Goal: Download file/media

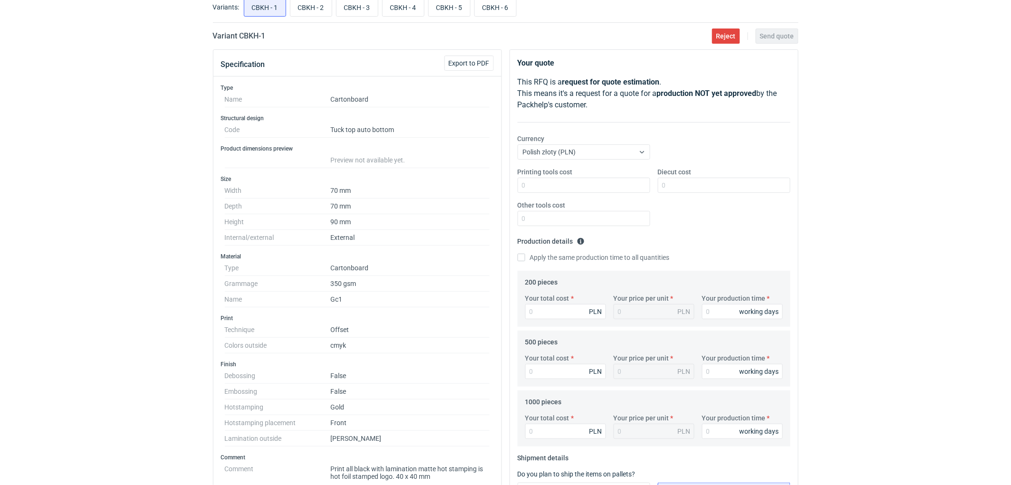
scroll to position [158, 0]
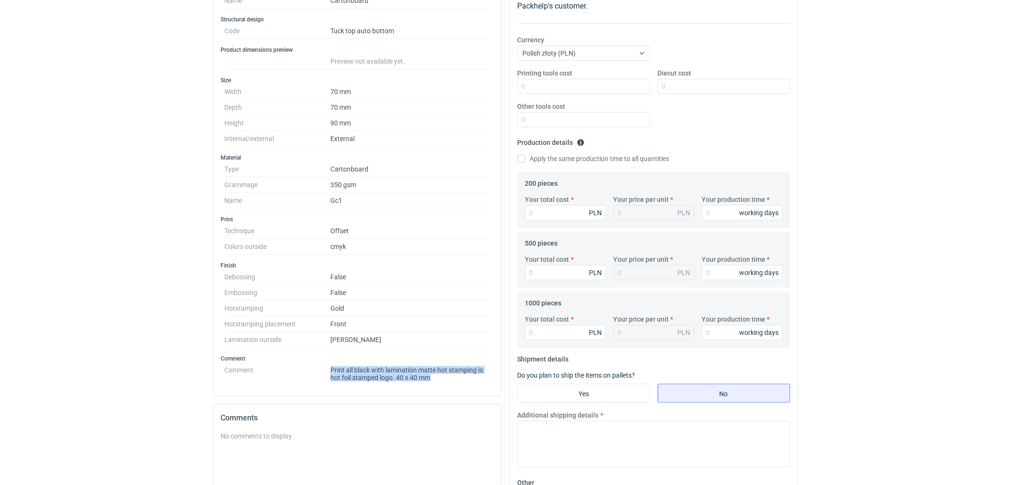
drag, startPoint x: 440, startPoint y: 381, endPoint x: 321, endPoint y: 374, distance: 119.0
click at [321, 374] on dl "Comment Print all black with lamination matte hot stamping is hot foil stamped …" at bounding box center [357, 372] width 265 height 19
copy dl "Print all black with lamination matte hot stamping is hot foil stamped logo. 40…"
drag, startPoint x: 41, startPoint y: 318, endPoint x: 109, endPoint y: 290, distance: 74.0
click at [46, 317] on div "RFQs Specs Designs Items Orders Customers Tools Analytics 11 99+ EM [PERSON_NAM…" at bounding box center [505, 84] width 1011 height 485
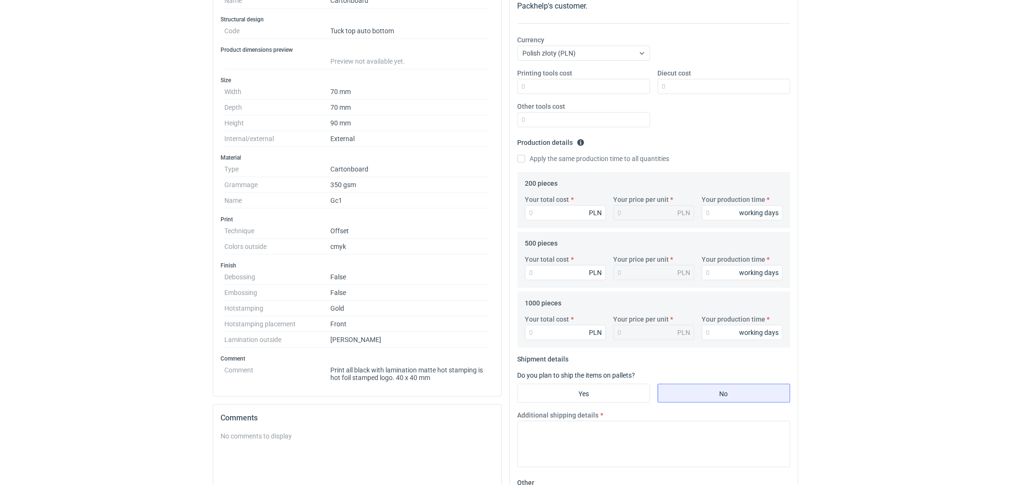
scroll to position [0, 0]
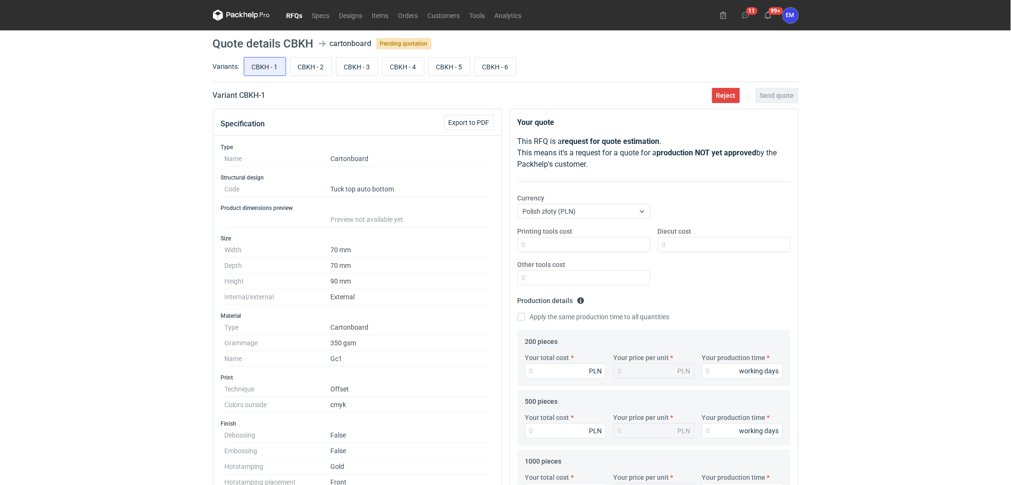
click at [135, 149] on div "RFQs Specs Designs Items Orders Customers Tools Analytics 11 99+ EM [PERSON_NAM…" at bounding box center [505, 242] width 1011 height 485
click at [314, 67] on input "CBKH - 2" at bounding box center [310, 67] width 41 height 18
radio input "true"
click at [356, 67] on input "CBKH - 3" at bounding box center [357, 67] width 41 height 18
radio input "true"
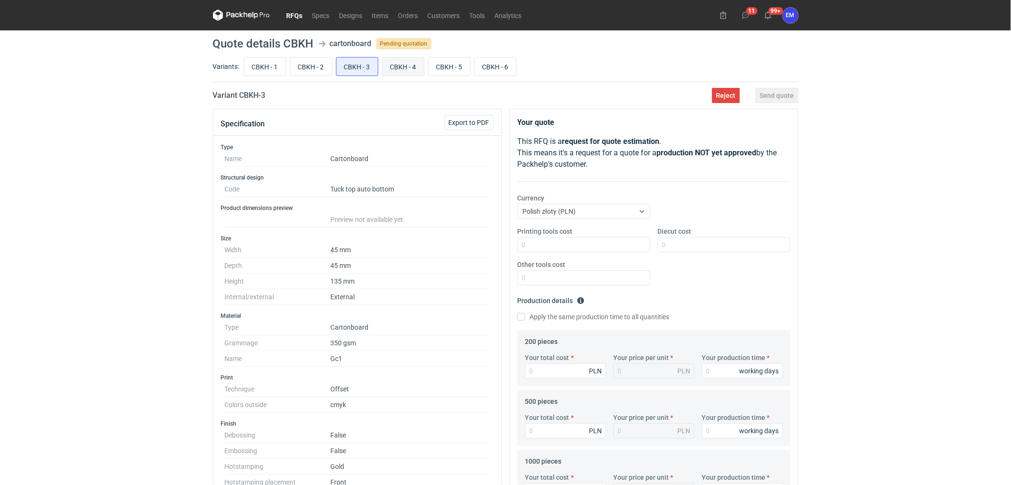
click at [391, 69] on input "CBKH - 4" at bounding box center [403, 67] width 41 height 18
radio input "true"
click at [445, 69] on input "CBKH - 5" at bounding box center [449, 67] width 41 height 18
radio input "true"
click at [497, 66] on input "CBKH - 6" at bounding box center [495, 67] width 41 height 18
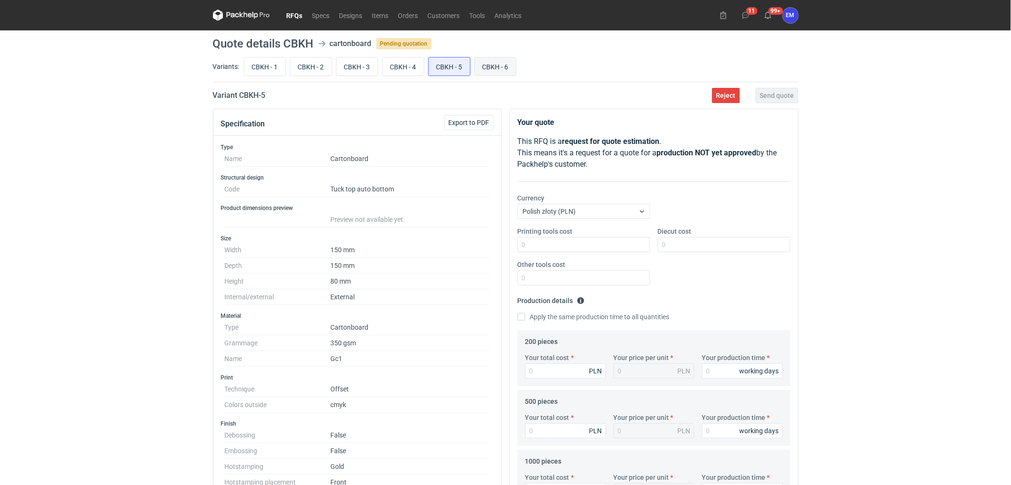
radio input "true"
click at [266, 62] on input "CBKH - 1" at bounding box center [264, 67] width 41 height 18
radio input "true"
click at [467, 129] on button "Export to PDF" at bounding box center [468, 122] width 49 height 15
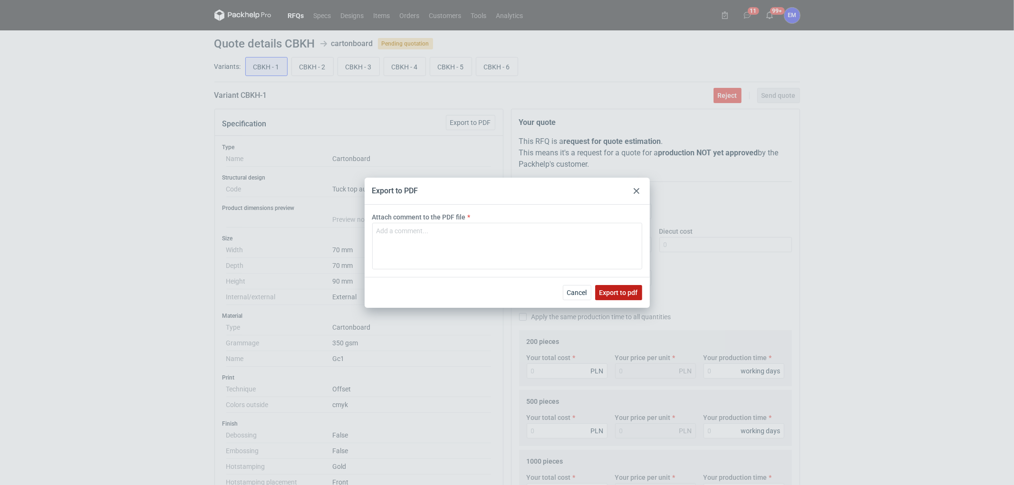
click at [616, 288] on button "Export to pdf" at bounding box center [618, 292] width 47 height 15
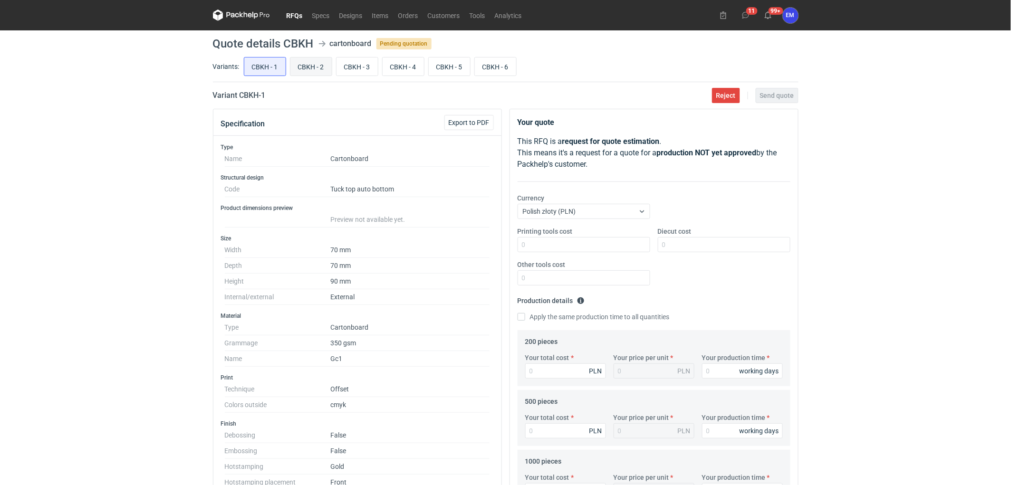
click at [309, 61] on input "CBKH - 2" at bounding box center [310, 67] width 41 height 18
radio input "true"
click at [477, 120] on span "Export to PDF" at bounding box center [469, 122] width 41 height 7
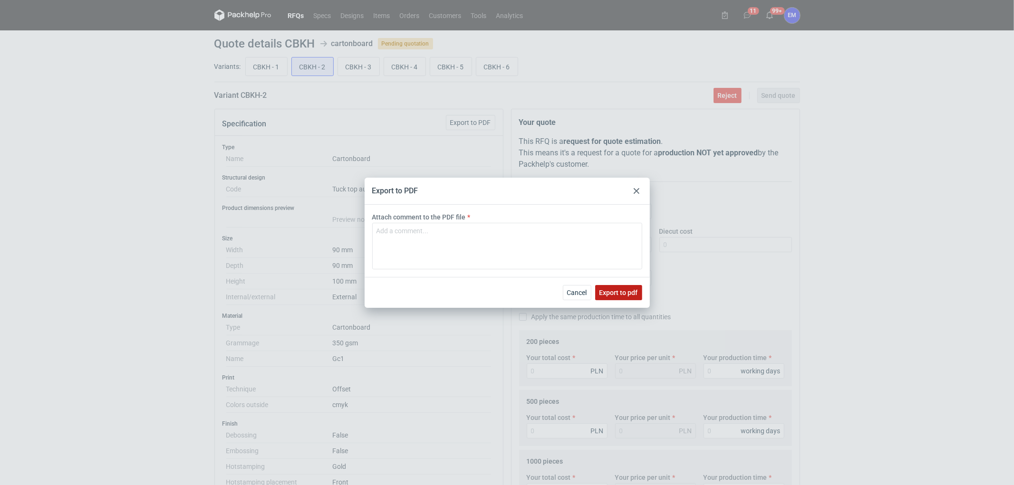
click at [614, 291] on span "Export to pdf" at bounding box center [618, 292] width 38 height 7
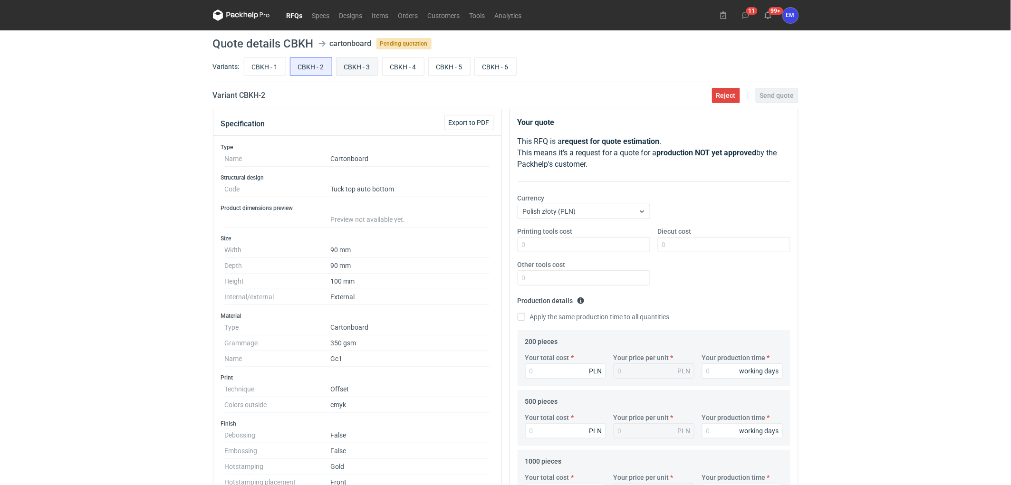
click at [350, 67] on input "CBKH - 3" at bounding box center [357, 67] width 41 height 18
radio input "true"
click at [478, 122] on span "Export to PDF" at bounding box center [469, 122] width 41 height 7
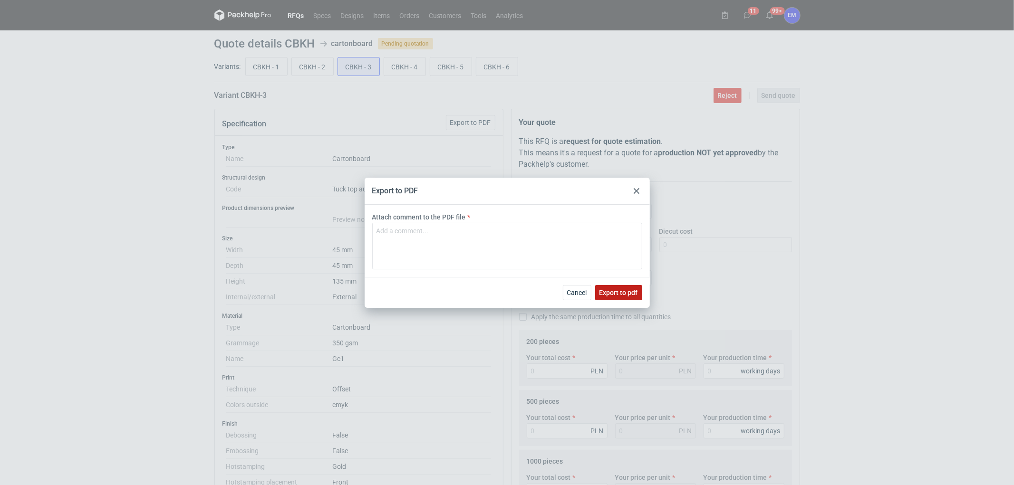
click at [628, 293] on span "Export to pdf" at bounding box center [618, 292] width 38 height 7
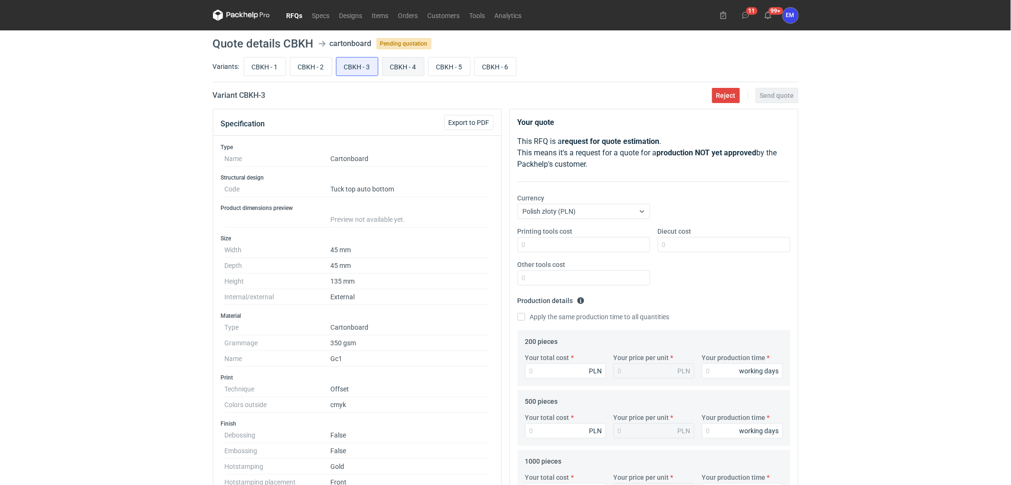
click at [401, 64] on input "CBKH - 4" at bounding box center [403, 67] width 41 height 18
radio input "true"
click at [466, 119] on span "Export to PDF" at bounding box center [469, 122] width 41 height 7
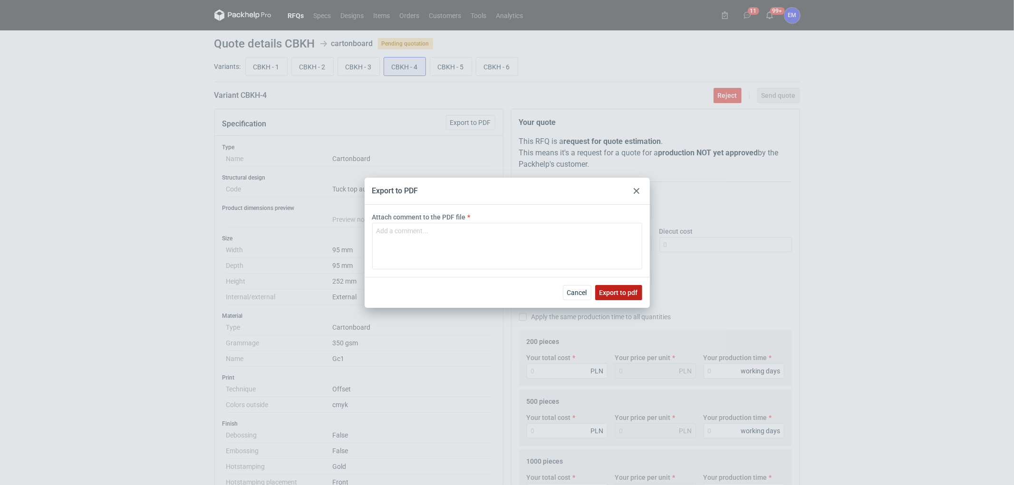
click at [608, 291] on span "Export to pdf" at bounding box center [618, 292] width 38 height 7
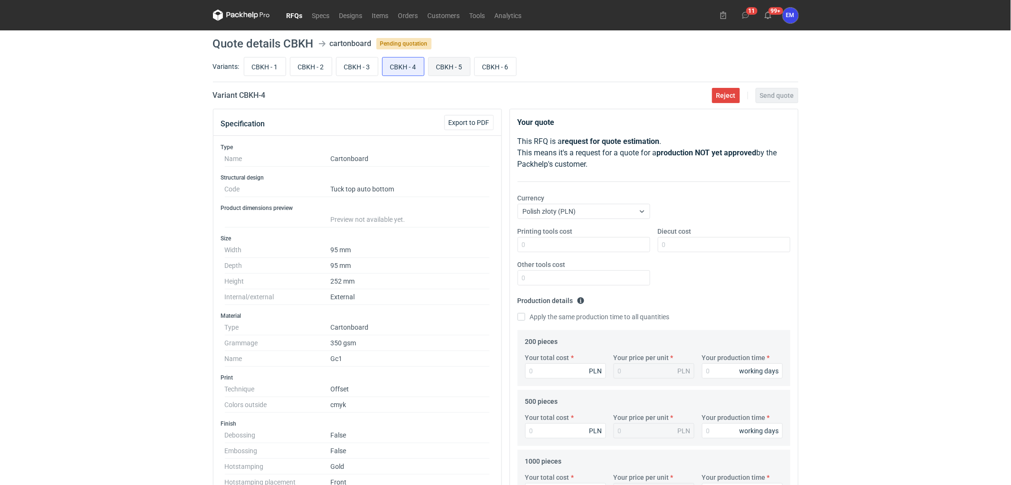
click at [443, 65] on input "CBKH - 5" at bounding box center [449, 67] width 41 height 18
radio input "true"
click at [469, 119] on span "Export to PDF" at bounding box center [469, 122] width 41 height 7
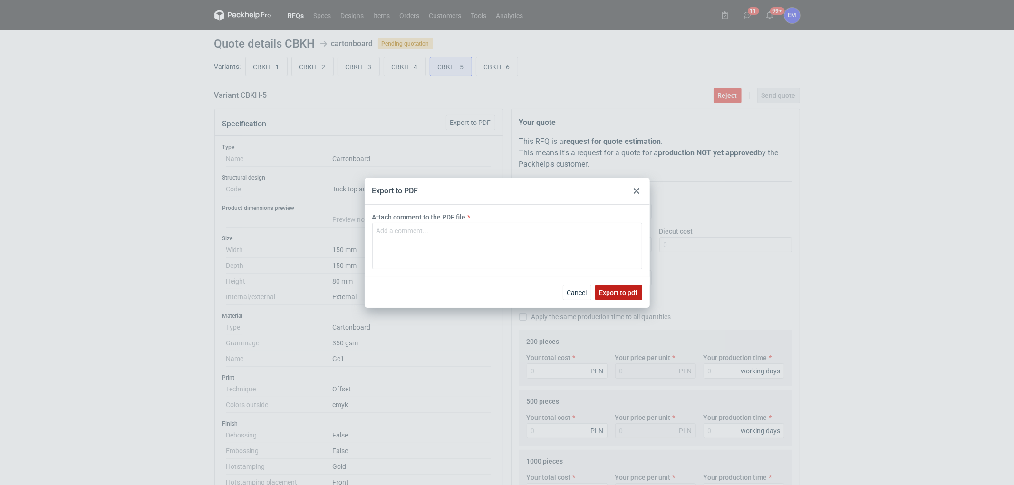
click at [634, 290] on span "Export to pdf" at bounding box center [618, 292] width 38 height 7
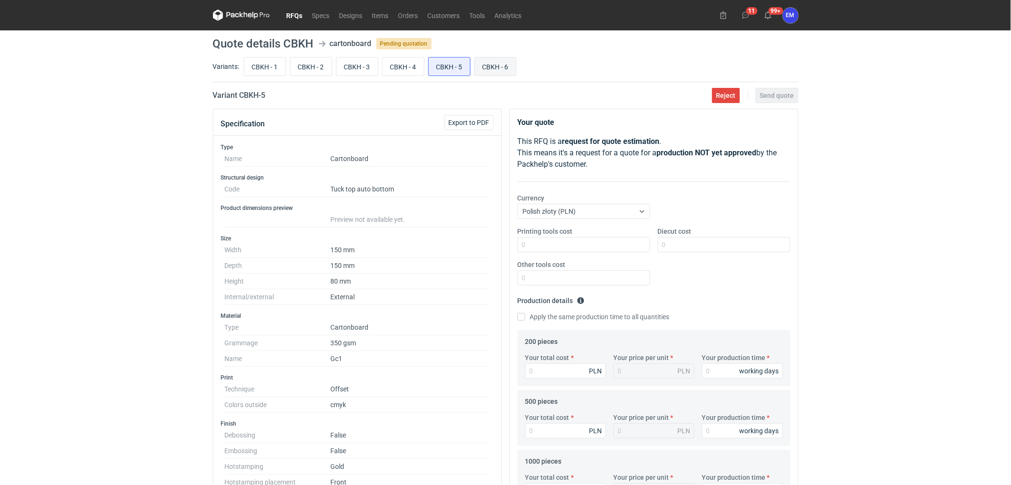
click at [491, 64] on input "CBKH - 6" at bounding box center [495, 67] width 41 height 18
radio input "true"
click at [475, 124] on span "Export to PDF" at bounding box center [469, 122] width 41 height 7
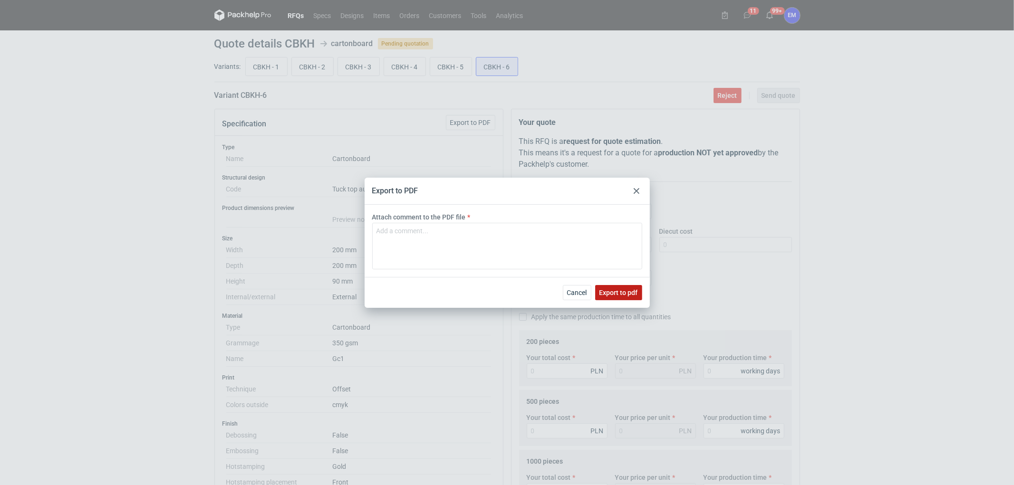
click at [621, 294] on span "Export to pdf" at bounding box center [618, 292] width 38 height 7
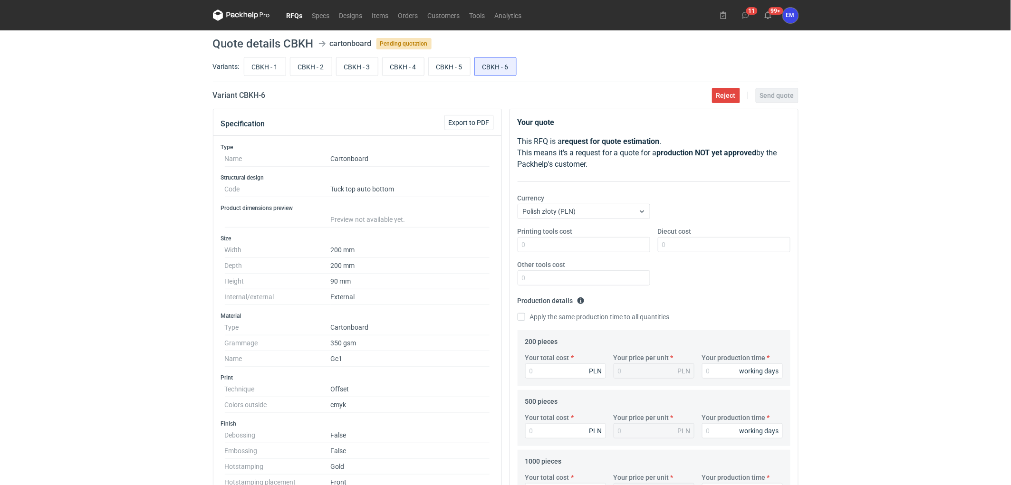
drag, startPoint x: 97, startPoint y: 161, endPoint x: 104, endPoint y: 169, distance: 10.6
click at [98, 161] on div "RFQs Specs Designs Items Orders Customers Tools Analytics 11 99+ EM [PERSON_NAM…" at bounding box center [505, 242] width 1011 height 485
click at [296, 11] on link "RFQs" at bounding box center [295, 15] width 26 height 11
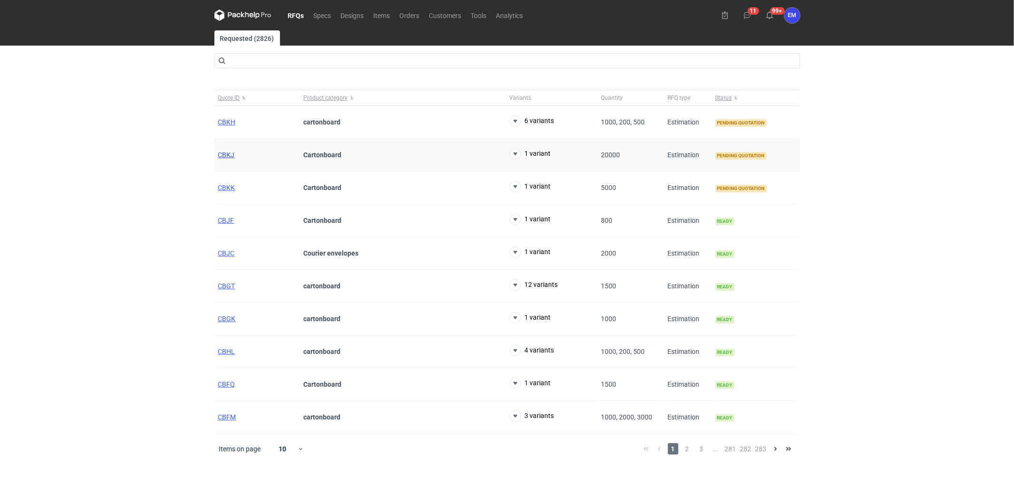
click at [225, 153] on span "CBKJ" at bounding box center [226, 155] width 17 height 8
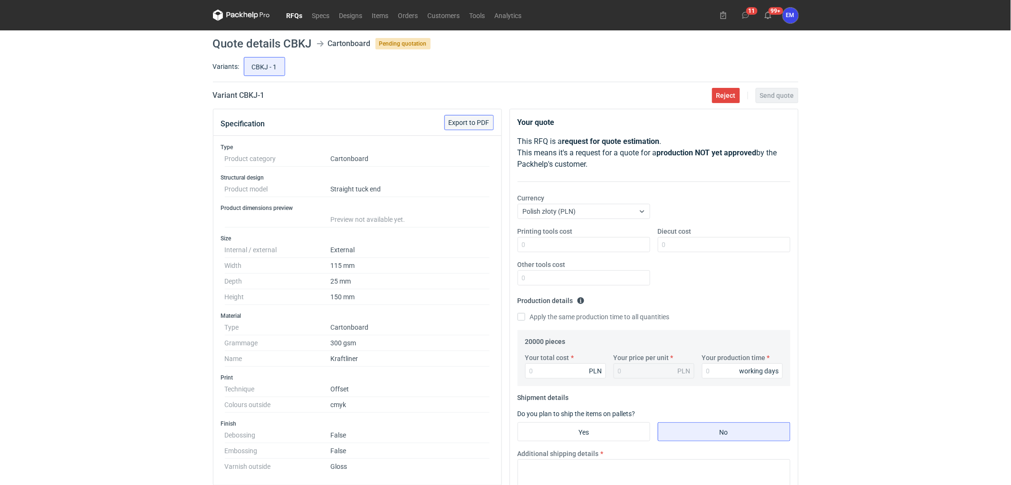
click at [482, 126] on button "Export to PDF" at bounding box center [468, 122] width 49 height 15
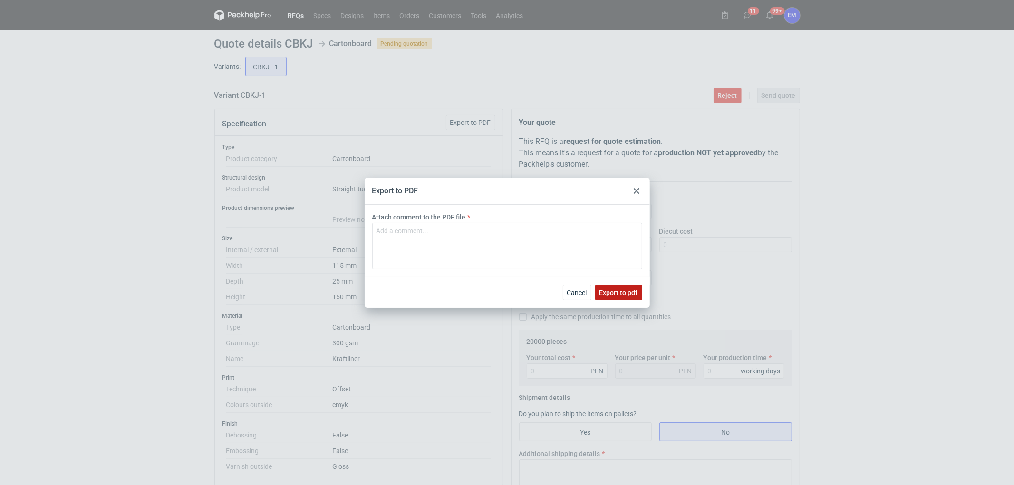
click at [624, 297] on button "Export to pdf" at bounding box center [618, 292] width 47 height 15
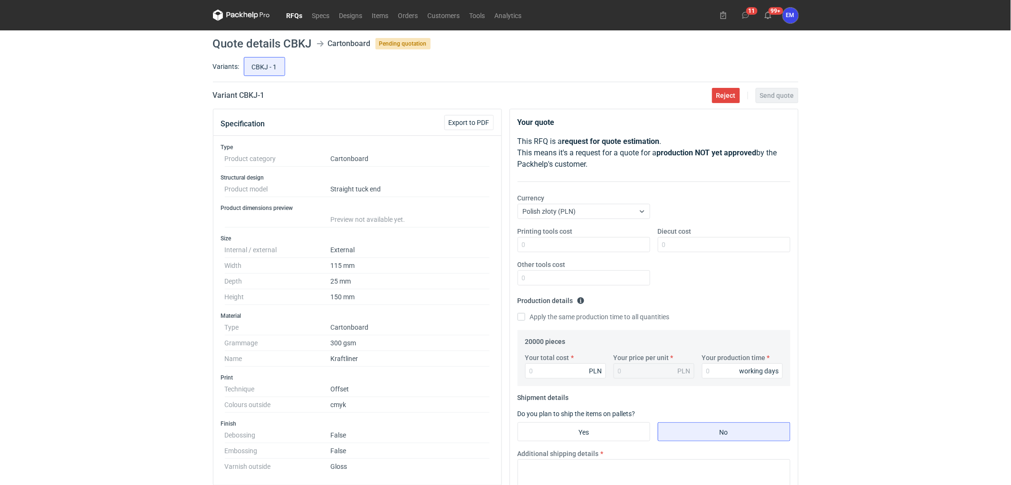
click at [96, 241] on div "RFQs Specs Designs Items Orders Customers Tools Analytics 11 99+ EM [PERSON_NAM…" at bounding box center [505, 242] width 1011 height 485
drag, startPoint x: 858, startPoint y: 200, endPoint x: 748, endPoint y: 139, distance: 125.7
click at [858, 199] on div "RFQs Specs Designs Items Orders Customers Tools Analytics 11 99+ EM [PERSON_NAM…" at bounding box center [505, 242] width 1011 height 485
drag, startPoint x: 140, startPoint y: 235, endPoint x: 152, endPoint y: 234, distance: 12.4
click at [141, 235] on div "RFQs Specs Designs Items Orders Customers Tools Analytics 11 99+ EM [PERSON_NAM…" at bounding box center [505, 242] width 1011 height 485
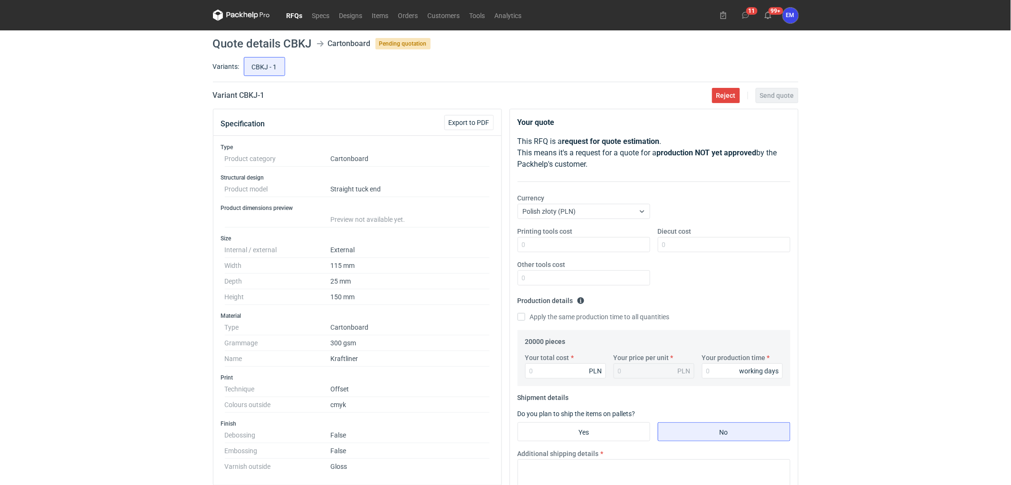
click at [871, 82] on div "RFQs Specs Designs Items Orders Customers Tools Analytics 11 99+ EM [PERSON_NAM…" at bounding box center [505, 242] width 1011 height 485
click at [875, 150] on div "RFQs Specs Designs Items Orders Customers Tools Analytics 11 99+ EM [PERSON_NAM…" at bounding box center [505, 242] width 1011 height 485
drag, startPoint x: 102, startPoint y: 188, endPoint x: 143, endPoint y: 200, distance: 42.1
click at [105, 188] on div "RFQs Specs Designs Items Orders Customers Tools Analytics 11 99+ EM [PERSON_NAM…" at bounding box center [505, 242] width 1011 height 485
click at [293, 17] on link "RFQs" at bounding box center [295, 15] width 26 height 11
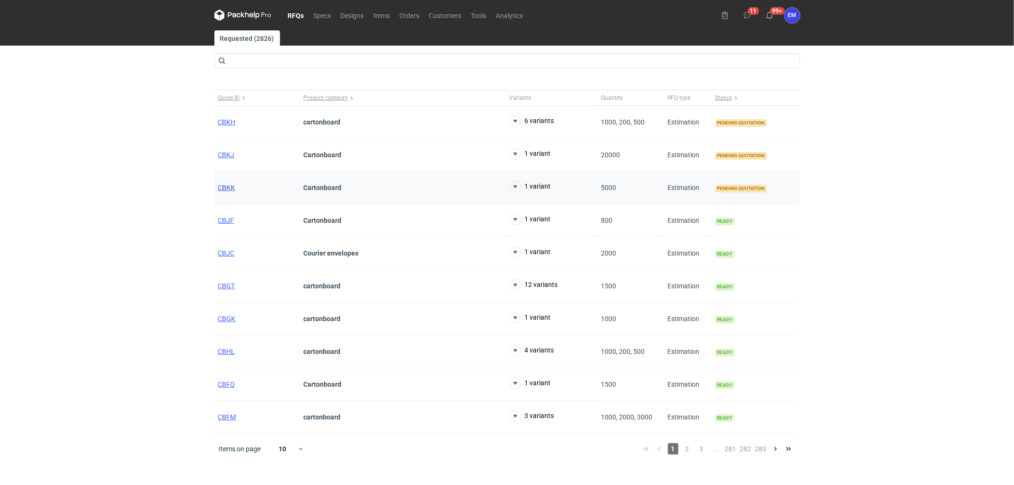
click at [230, 187] on span "CBKK" at bounding box center [226, 188] width 17 height 8
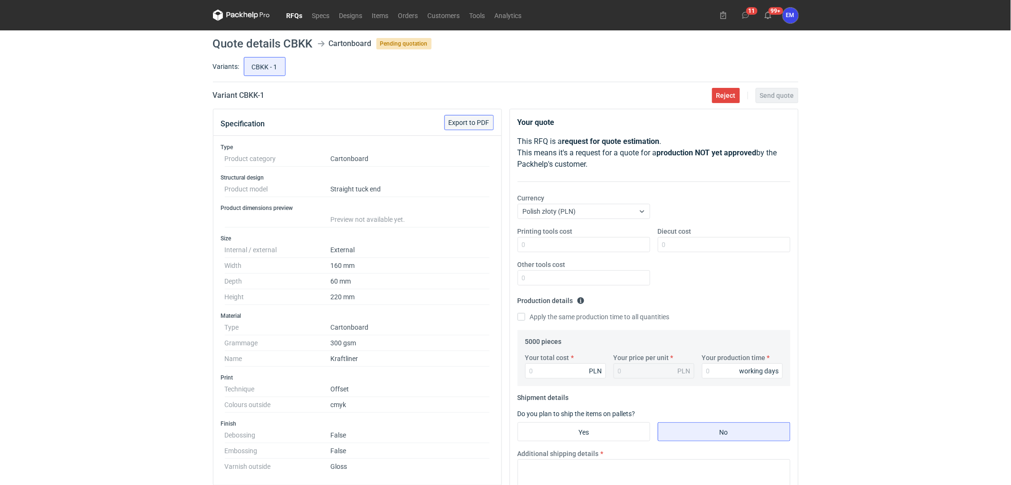
click at [477, 126] on button "Export to PDF" at bounding box center [468, 122] width 49 height 15
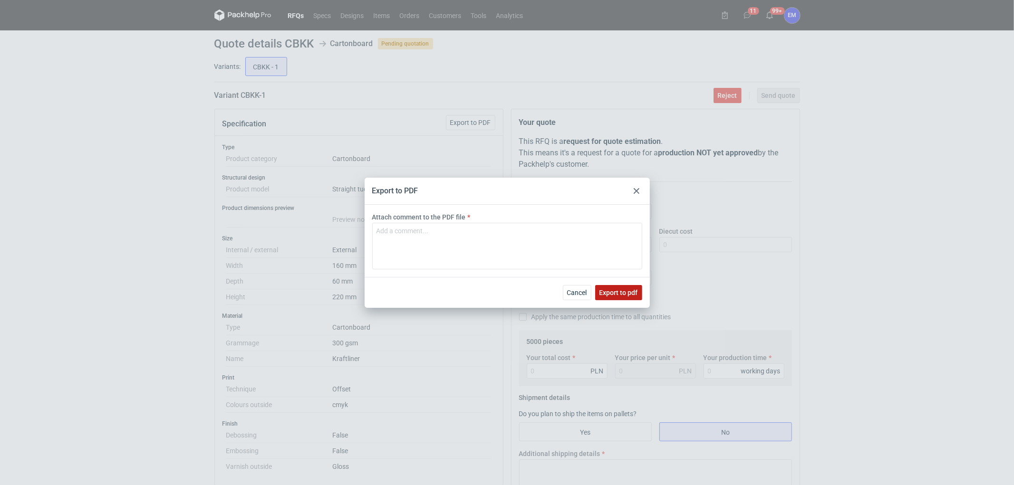
click at [616, 299] on button "Export to pdf" at bounding box center [618, 292] width 47 height 15
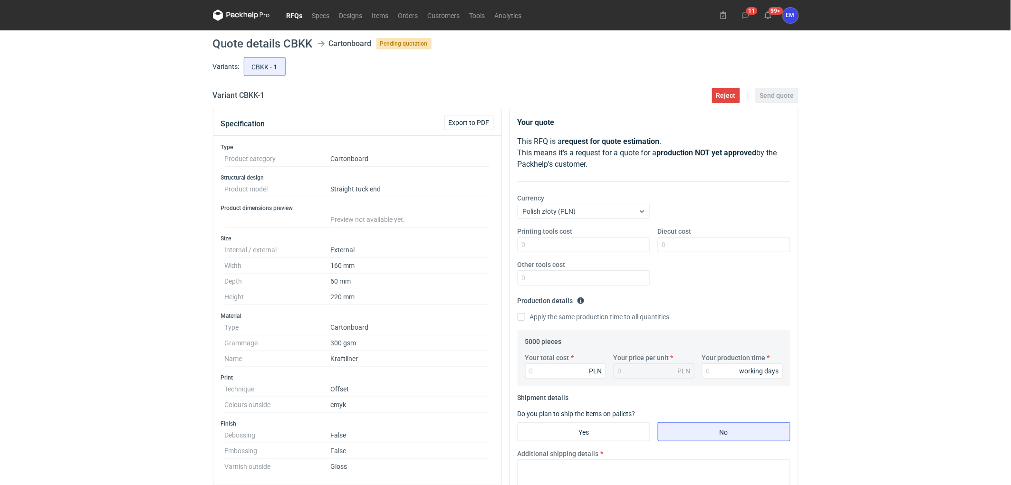
click at [38, 186] on div "RFQs Specs Designs Items Orders Customers Tools Analytics 11 99+ EM [PERSON_NAM…" at bounding box center [505, 242] width 1011 height 485
click at [289, 14] on link "RFQs" at bounding box center [295, 15] width 26 height 11
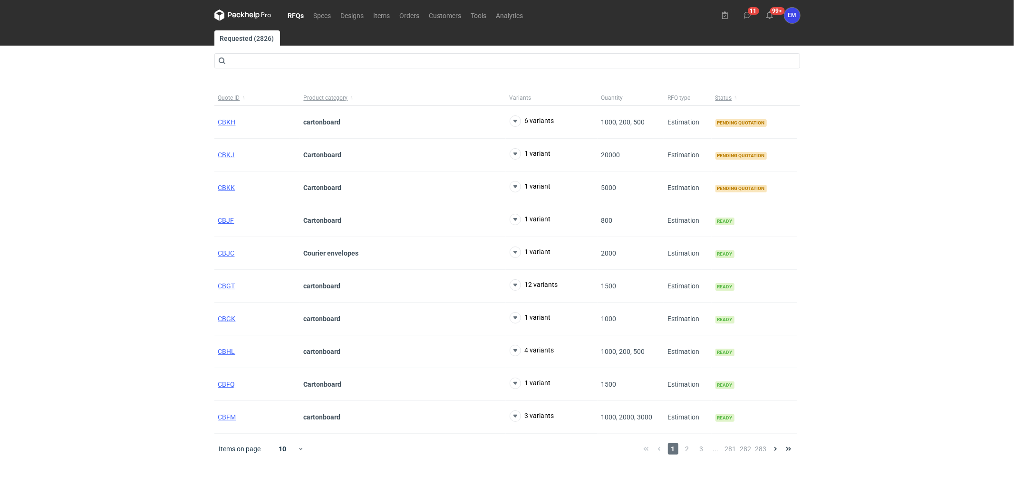
click at [294, 10] on link "RFQs" at bounding box center [296, 15] width 26 height 11
